Goal: Information Seeking & Learning: Check status

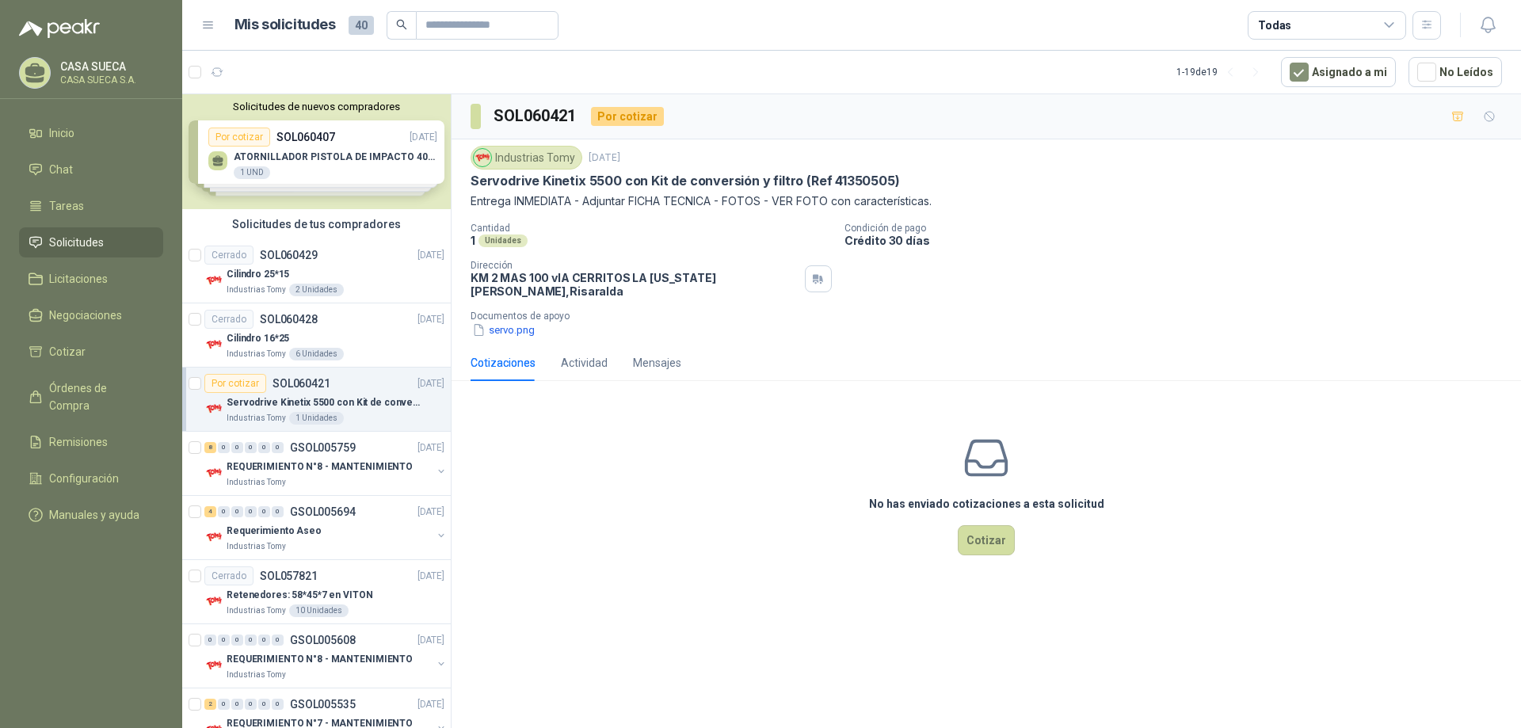
drag, startPoint x: 1352, startPoint y: 0, endPoint x: 1316, endPoint y: 194, distance: 197.4
click at [1316, 194] on p "Entrega INMEDIATA - Adjuntar FICHA TECNICA - FOTOS - VER FOTO con característic…" at bounding box center [987, 201] width 1032 height 17
click at [326, 151] on div "Solicitudes de nuevos compradores Por cotizar SOL060407 [DATE] ATORNILLADOR PIS…" at bounding box center [316, 151] width 269 height 115
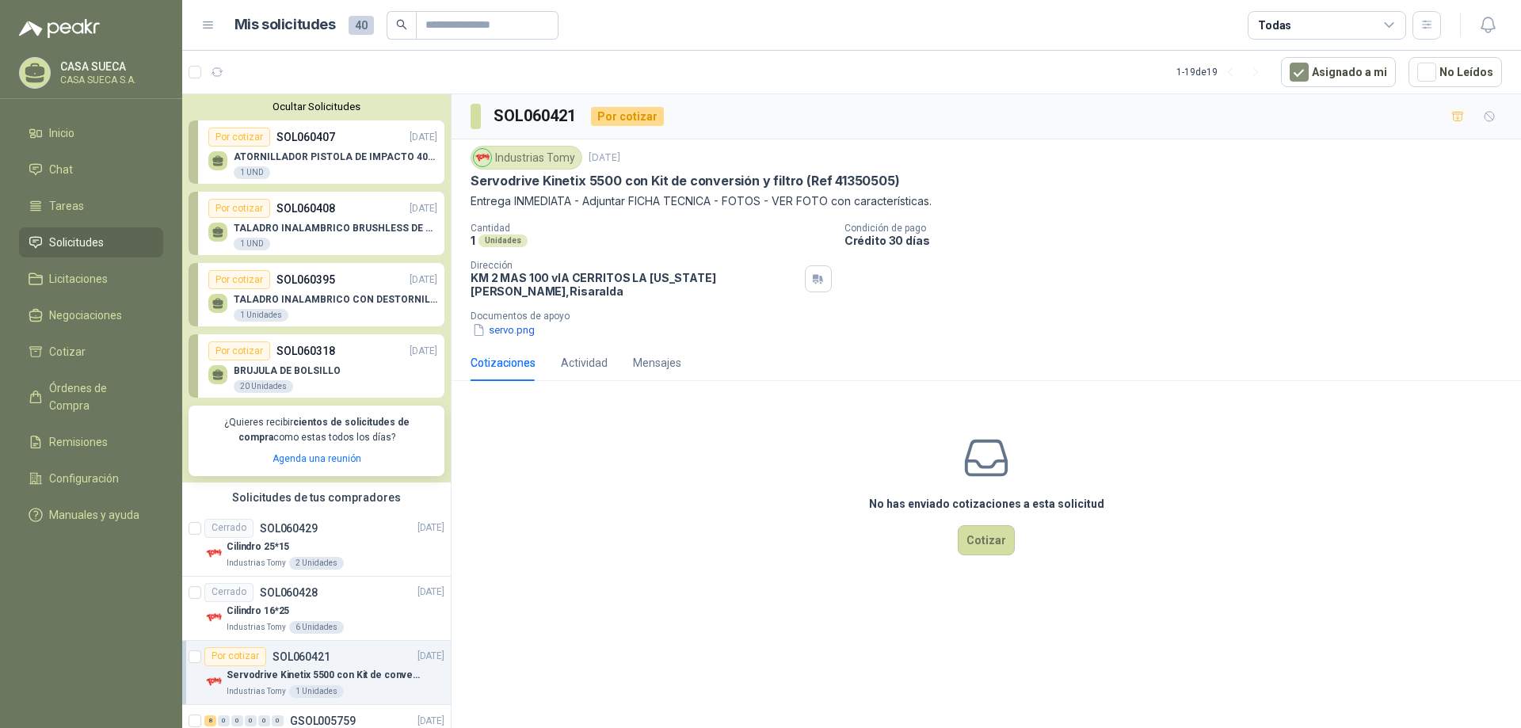
click at [331, 153] on p "ATORNILLADOR PISTOLA DE IMPACTO 400NM CUADRANTE 1/2" at bounding box center [336, 156] width 204 height 11
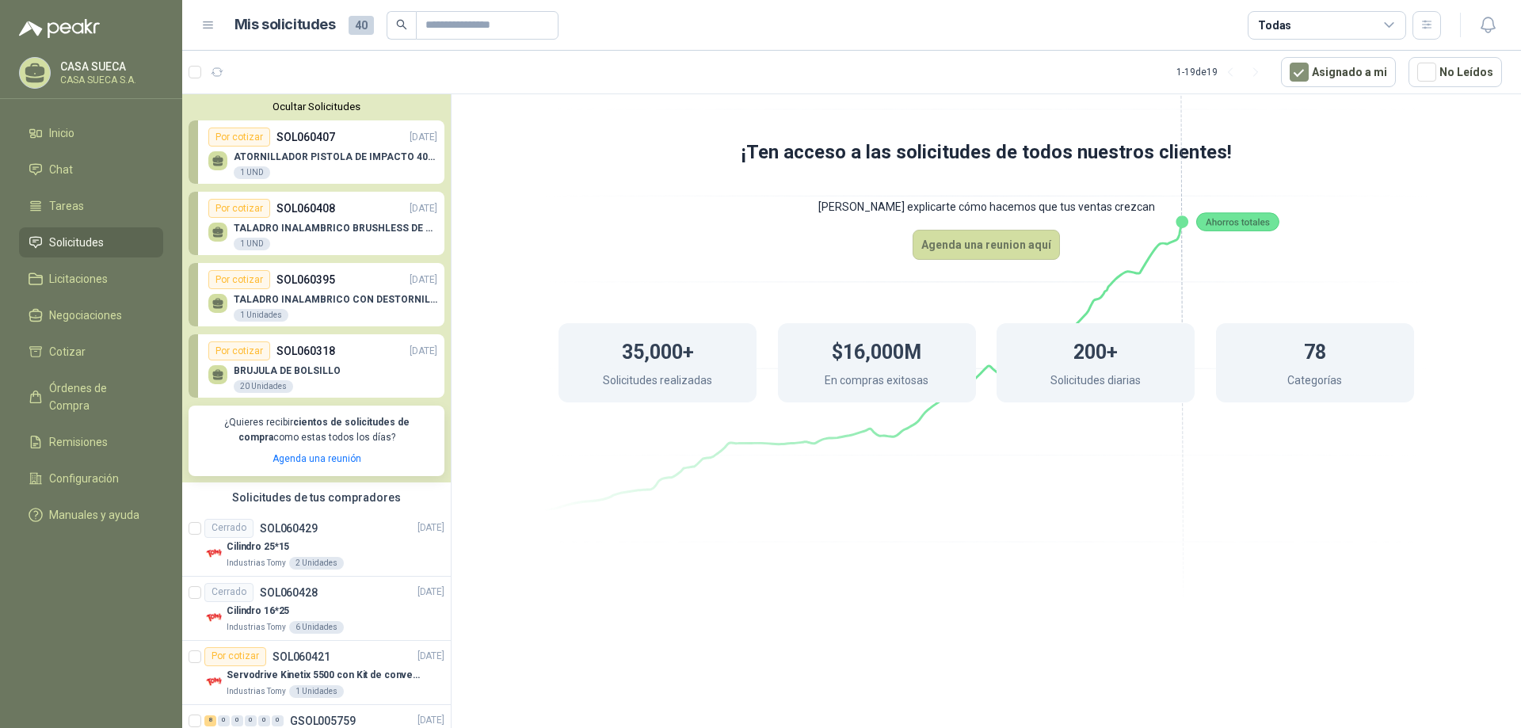
click at [343, 200] on div "Por cotizar SOL060408 [DATE]" at bounding box center [322, 208] width 229 height 19
